Goal: Task Accomplishment & Management: Manage account settings

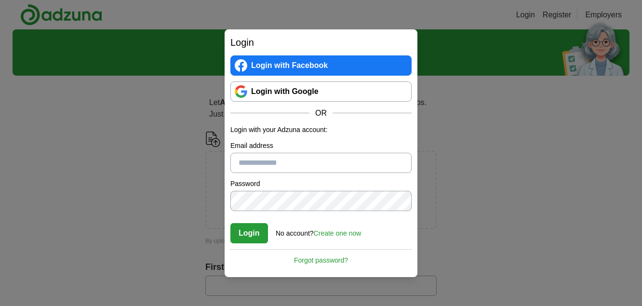
click at [300, 162] on input "Email address" at bounding box center [321, 163] width 181 height 20
type input "**********"
click at [231, 223] on button "Login" at bounding box center [250, 233] width 38 height 20
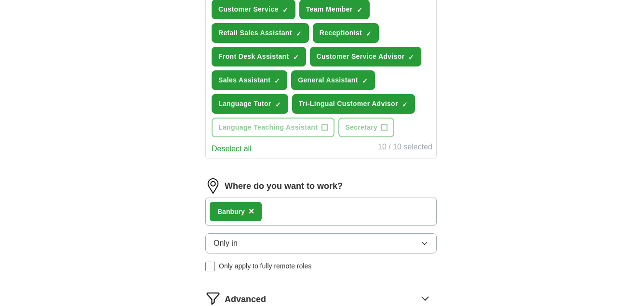
scroll to position [434, 0]
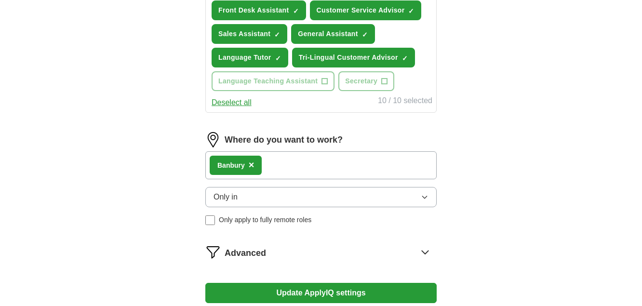
click at [419, 195] on button "Only in" at bounding box center [320, 197] width 231 height 20
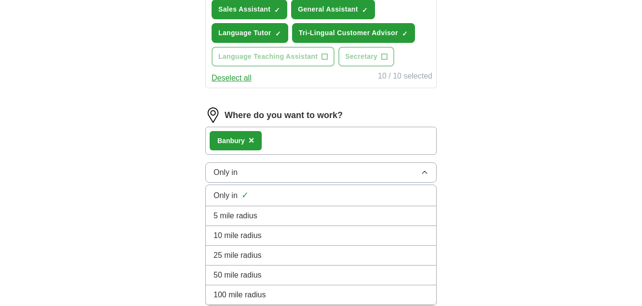
scroll to position [482, 0]
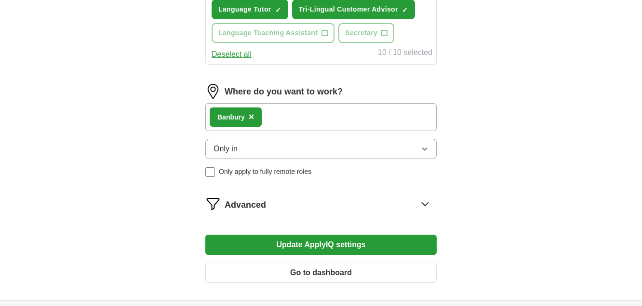
click at [313, 242] on button "Update ApplyIQ settings" at bounding box center [320, 245] width 231 height 20
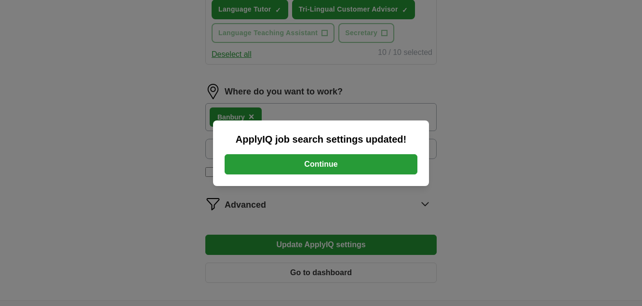
click at [315, 171] on button "Continue" at bounding box center [321, 164] width 193 height 20
